Goal: Information Seeking & Learning: Learn about a topic

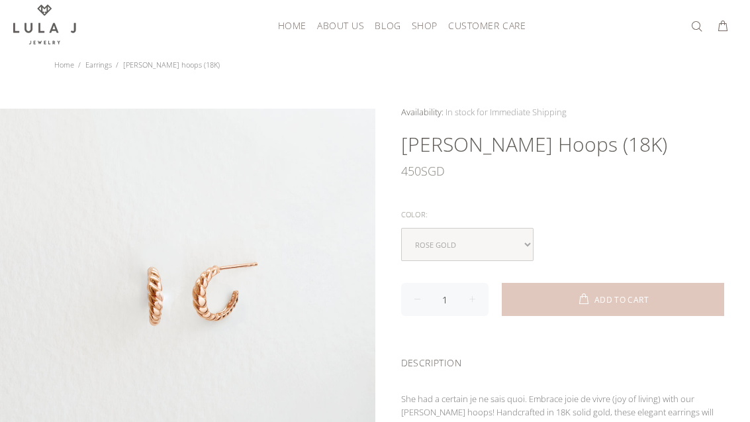
scroll to position [31, 0]
click at [498, 234] on select "rose gold white gold" at bounding box center [467, 243] width 132 height 33
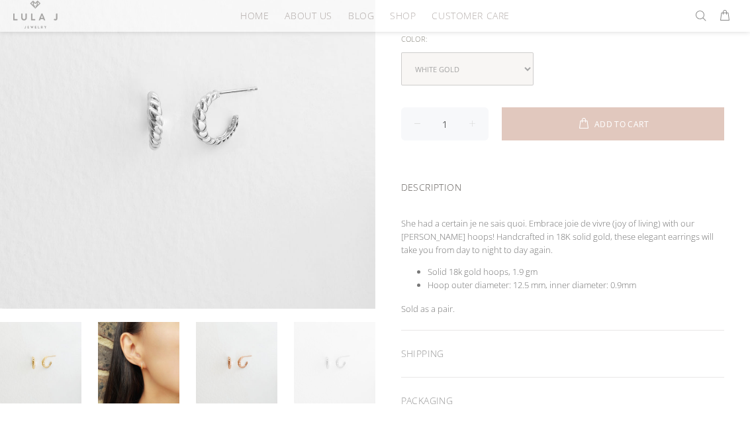
scroll to position [198, 0]
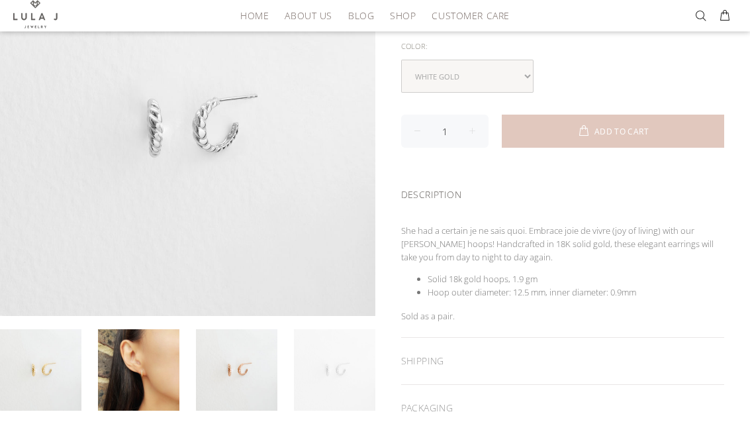
click at [156, 371] on link at bounding box center [138, 370] width 81 height 81
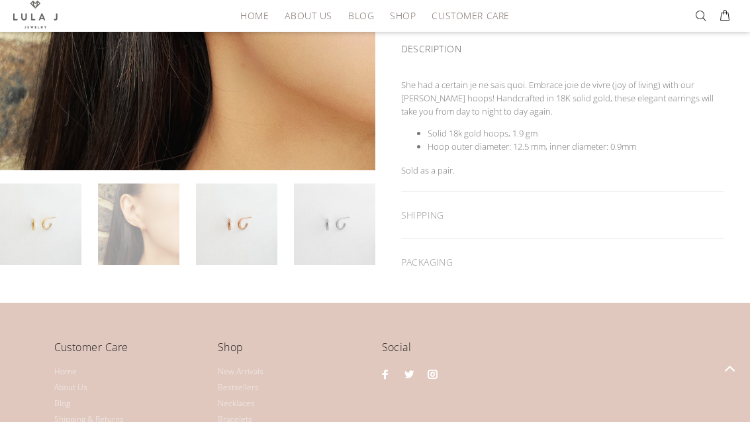
scroll to position [345, 0]
click at [343, 234] on link at bounding box center [334, 223] width 81 height 81
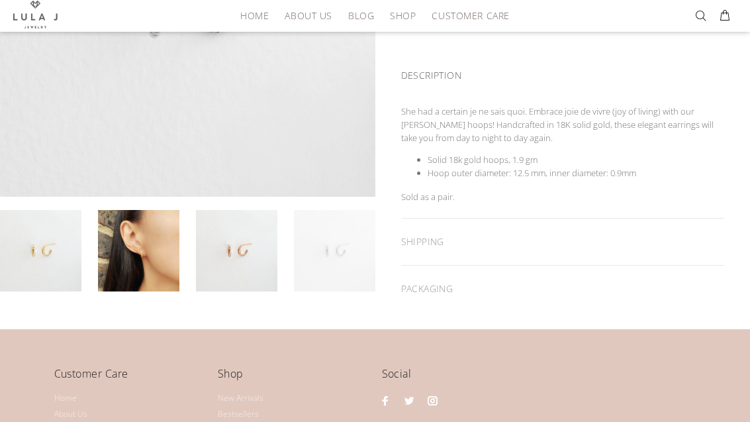
scroll to position [318, 0]
click at [165, 257] on link at bounding box center [138, 250] width 81 height 81
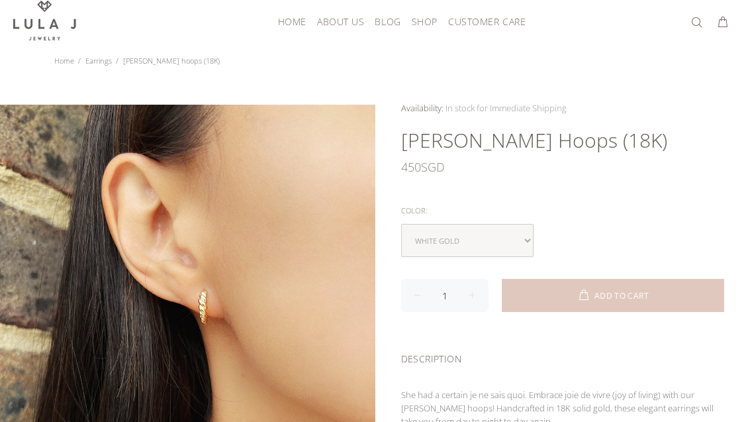
scroll to position [0, 0]
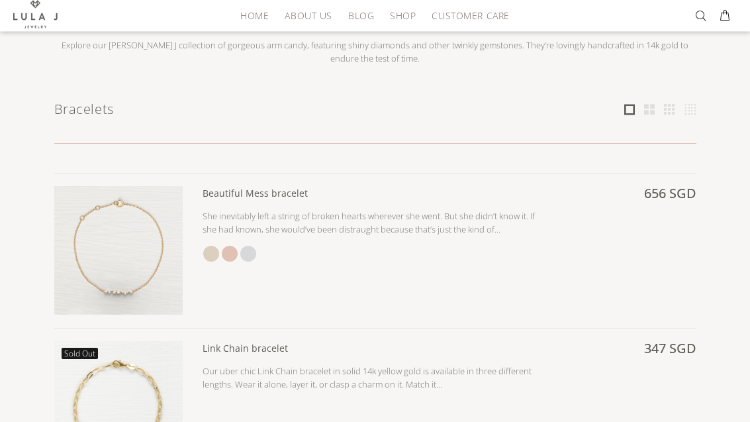
click at [645, 111] on link at bounding box center [649, 109] width 13 height 13
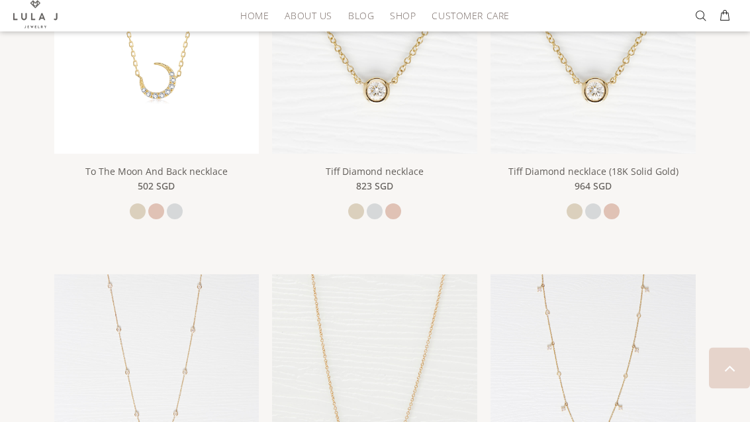
scroll to position [387, 0]
